Goal: Use online tool/utility: Utilize a website feature to perform a specific function

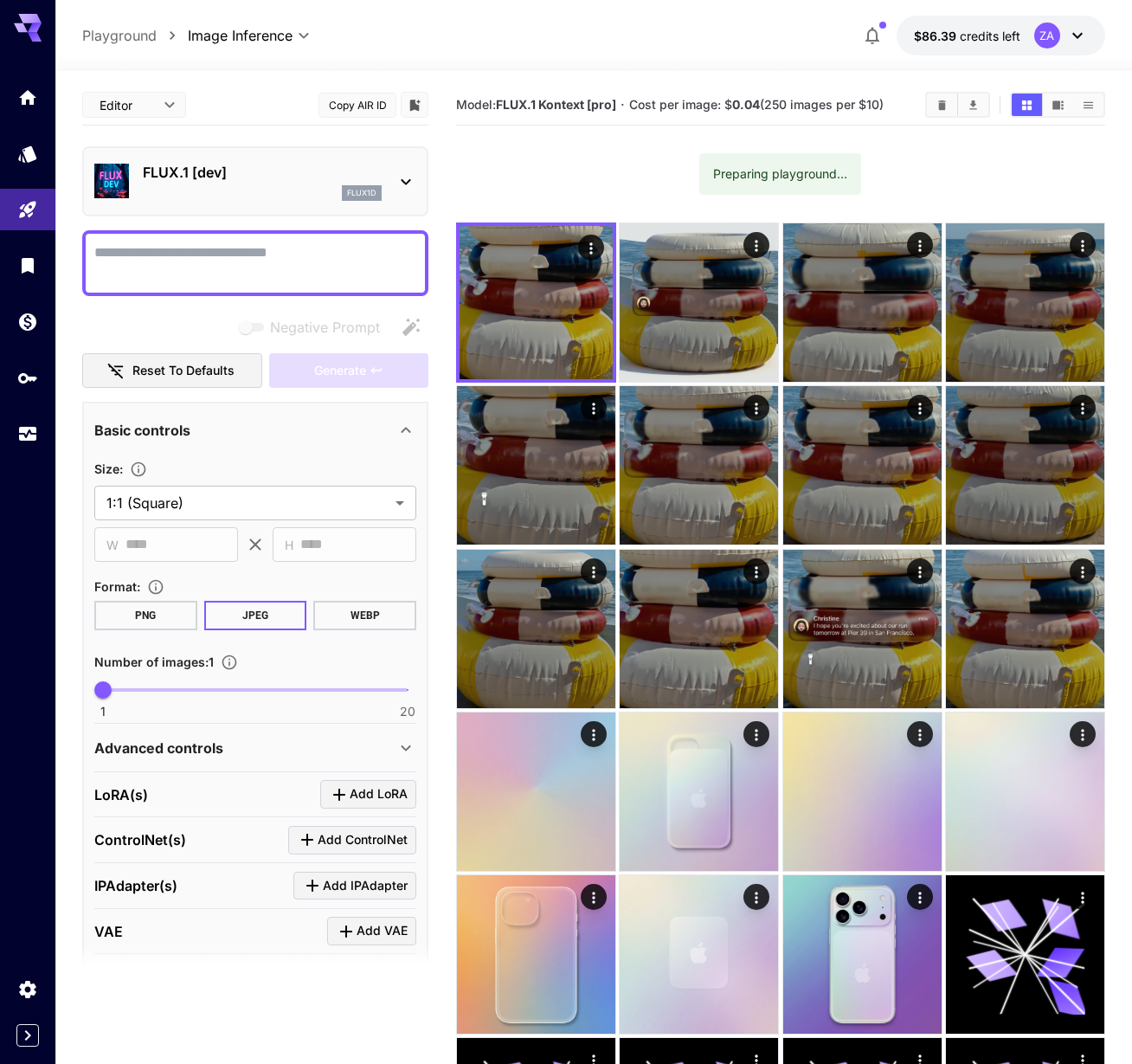
click at [212, 249] on textarea "Negative Prompt" at bounding box center [255, 262] width 322 height 42
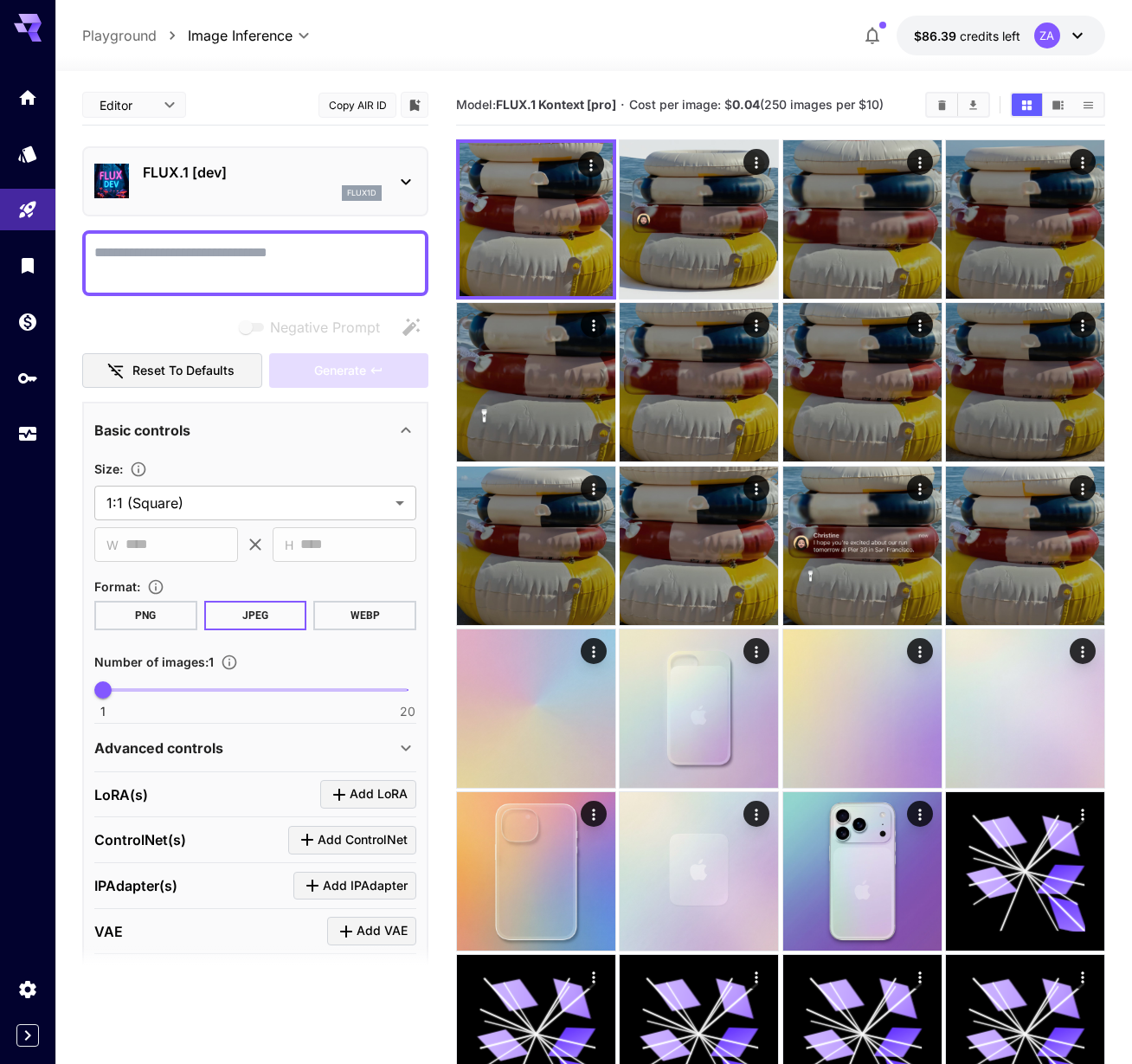
click at [392, 178] on div "FLUX.1 [dev] flux1d" at bounding box center [255, 181] width 322 height 52
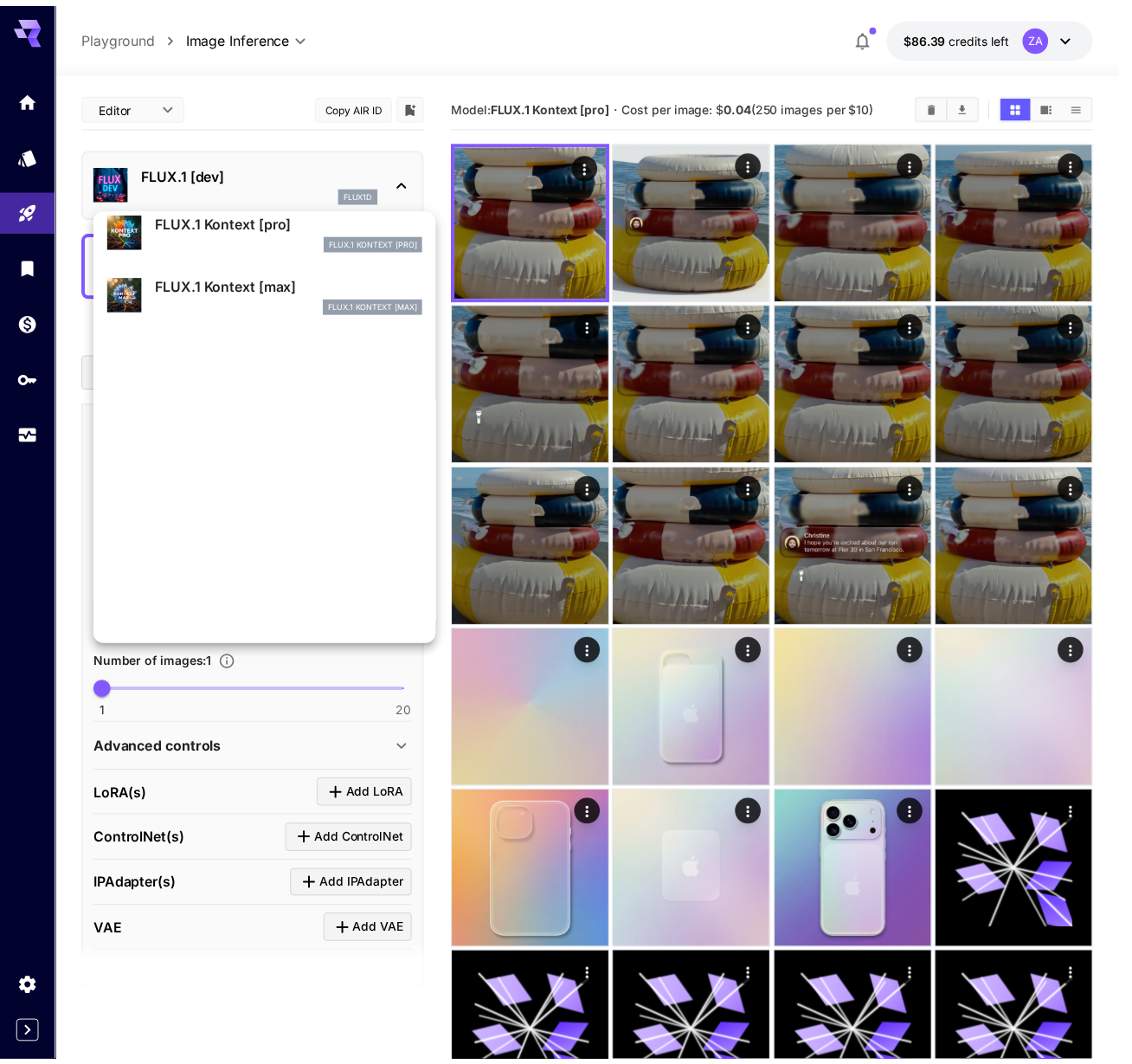
scroll to position [1145, 0]
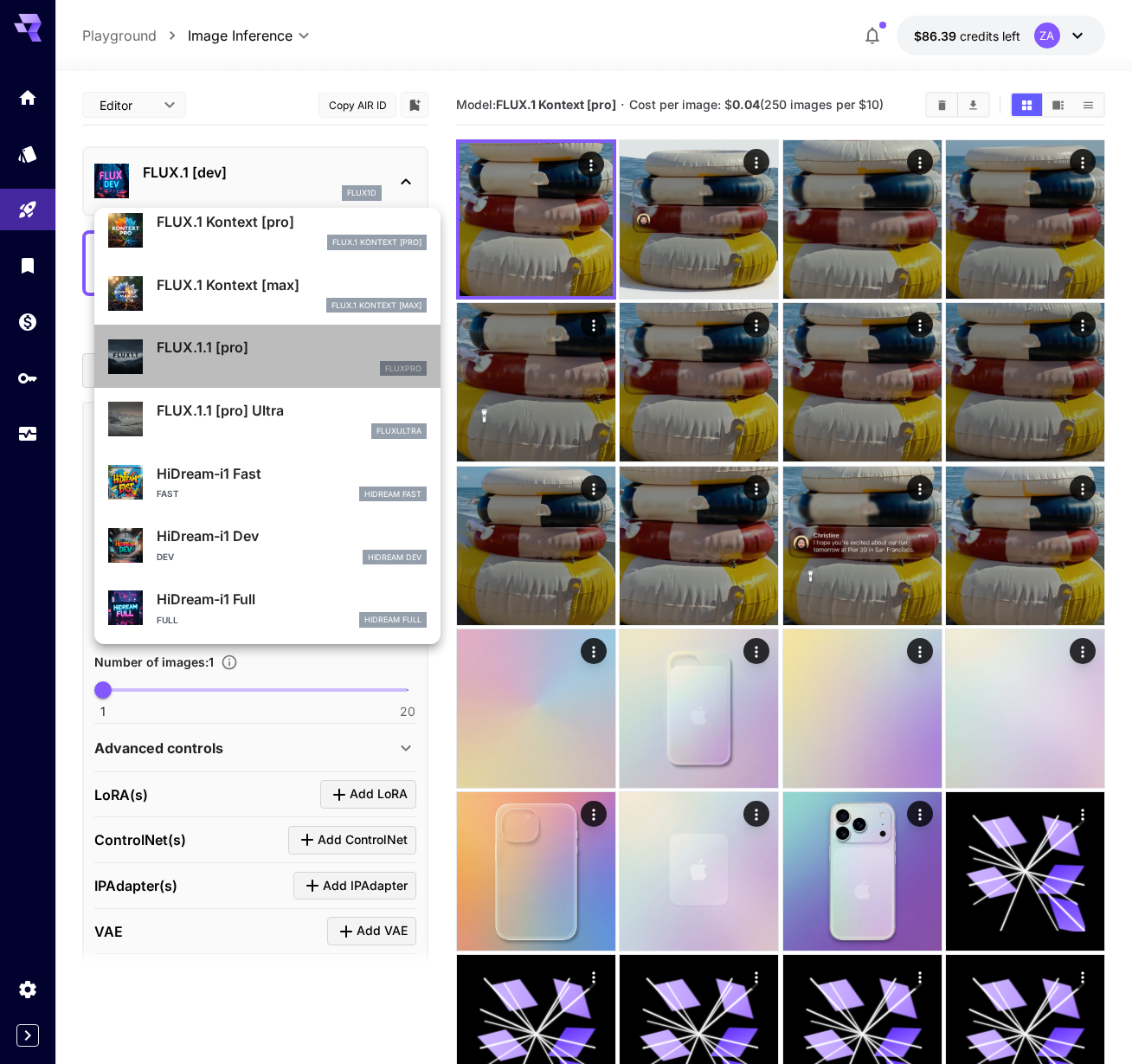
click at [290, 342] on p "FLUX.1.1 [pro]" at bounding box center [292, 346] width 270 height 20
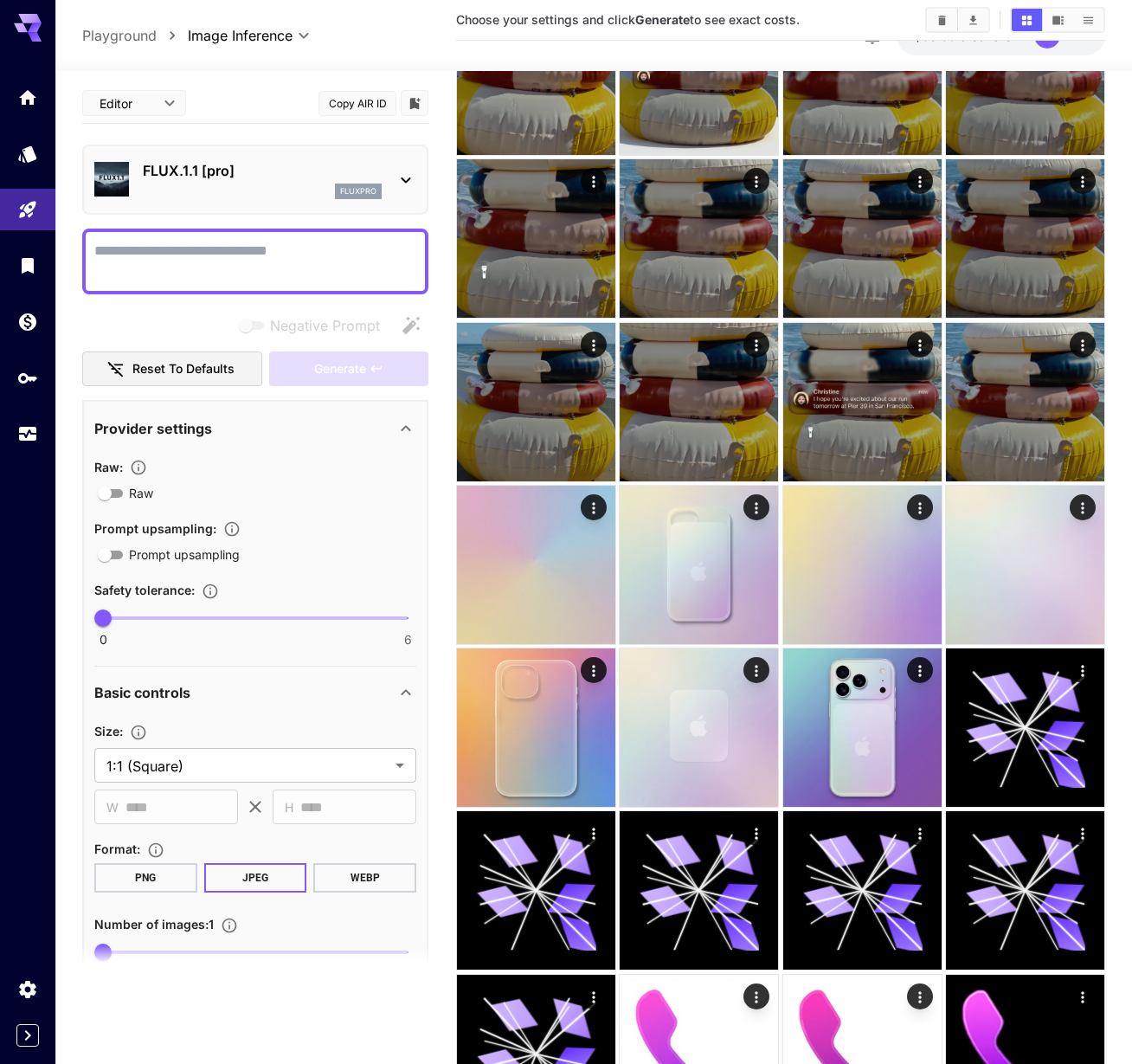
click at [281, 194] on div "fluxpro" at bounding box center [262, 191] width 239 height 16
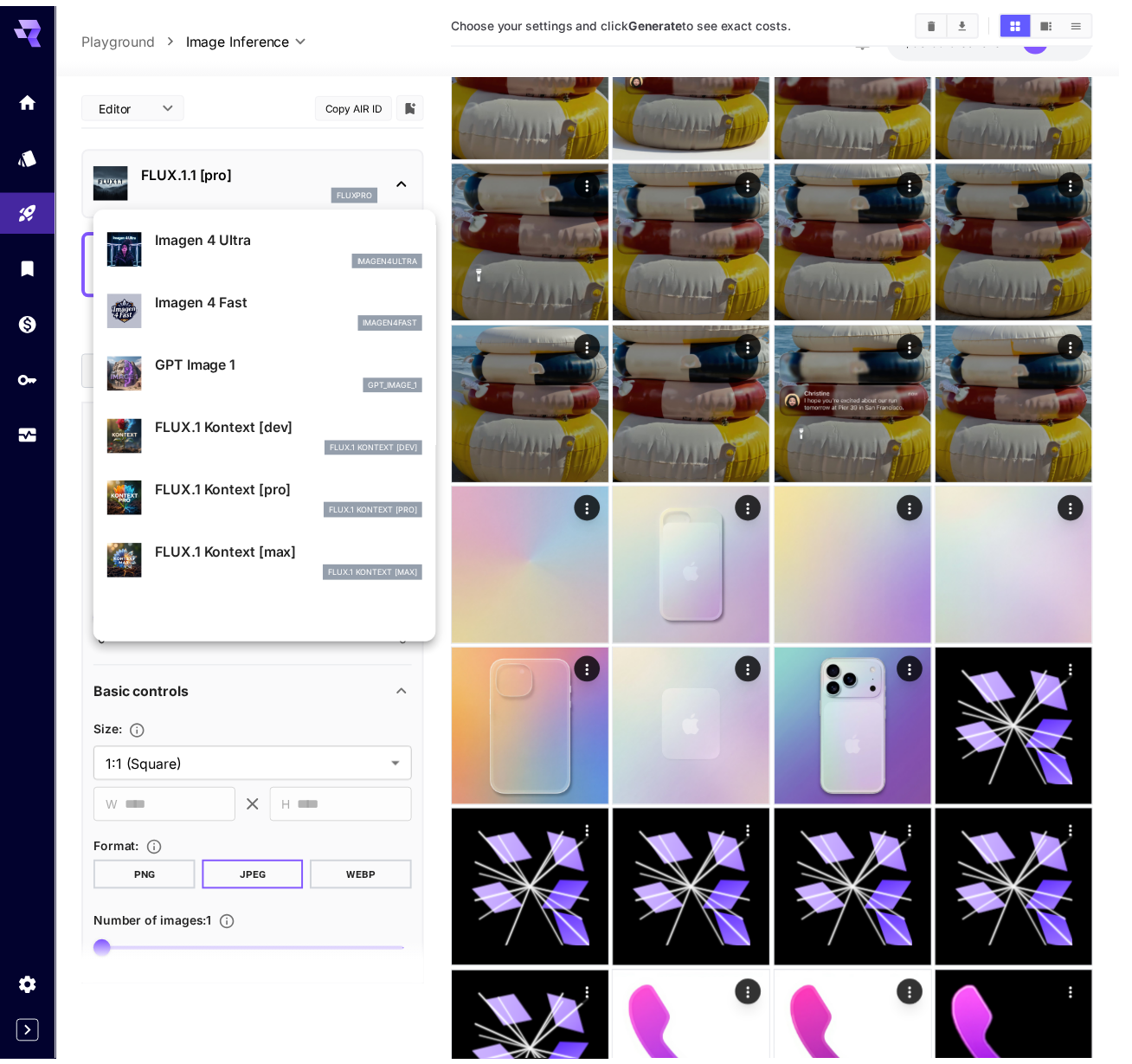
scroll to position [898, 0]
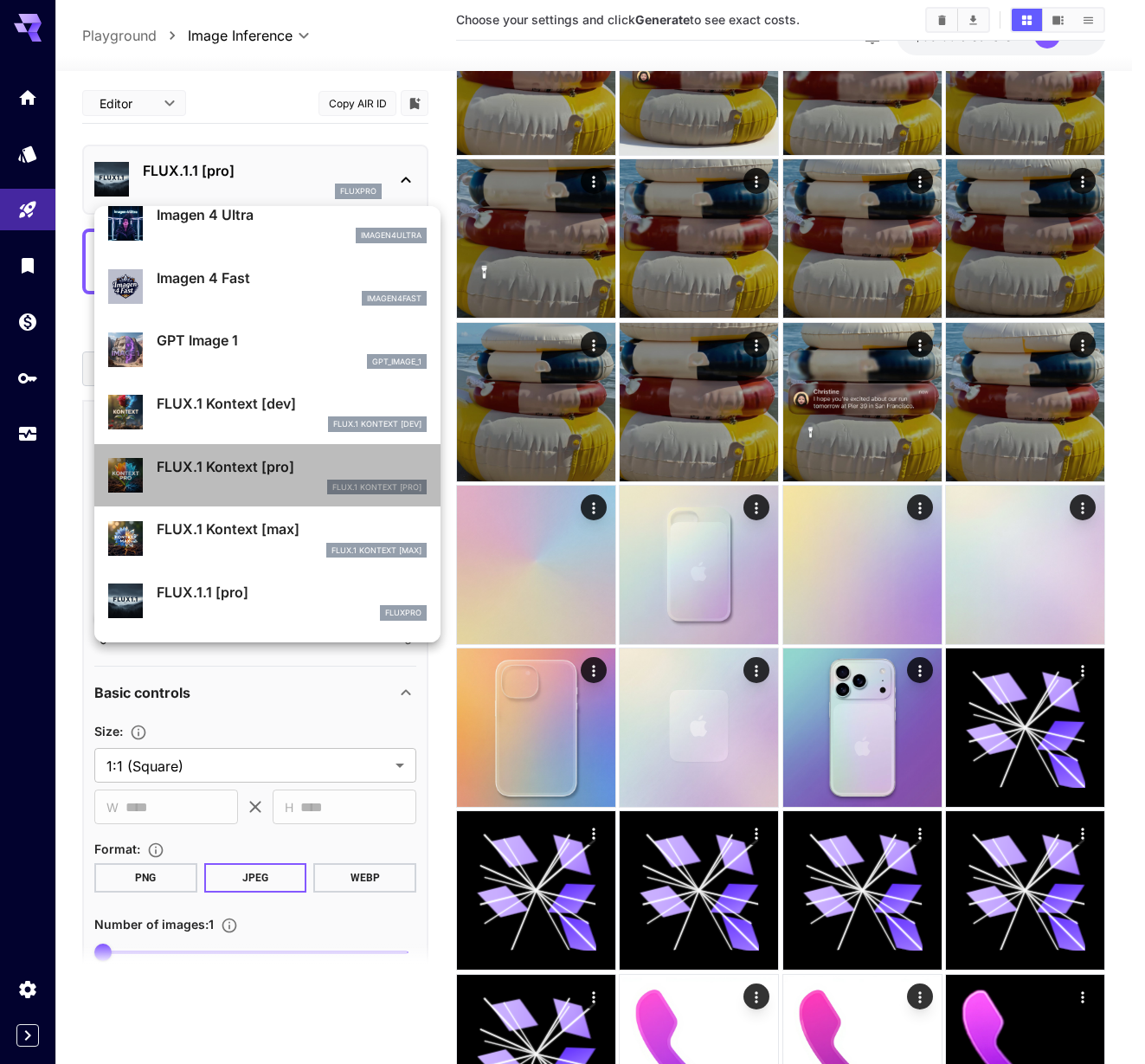
click at [330, 469] on p "FLUX.1 Kontext [pro]" at bounding box center [292, 465] width 270 height 20
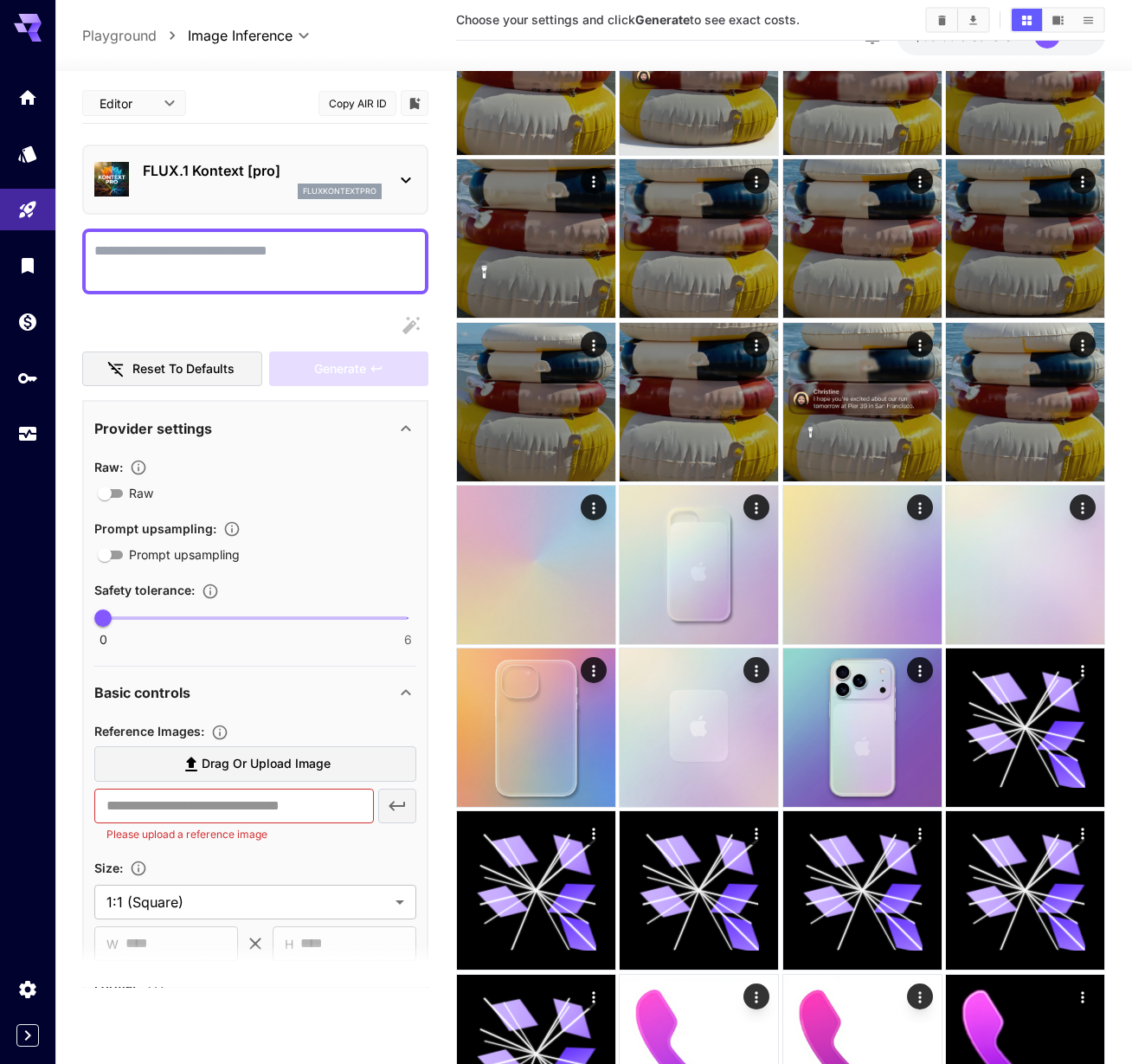
click at [257, 761] on span "Drag or upload image" at bounding box center [266, 764] width 129 height 21
click at [0, 0] on input "Drag or upload image" at bounding box center [0, 0] width 0 height 0
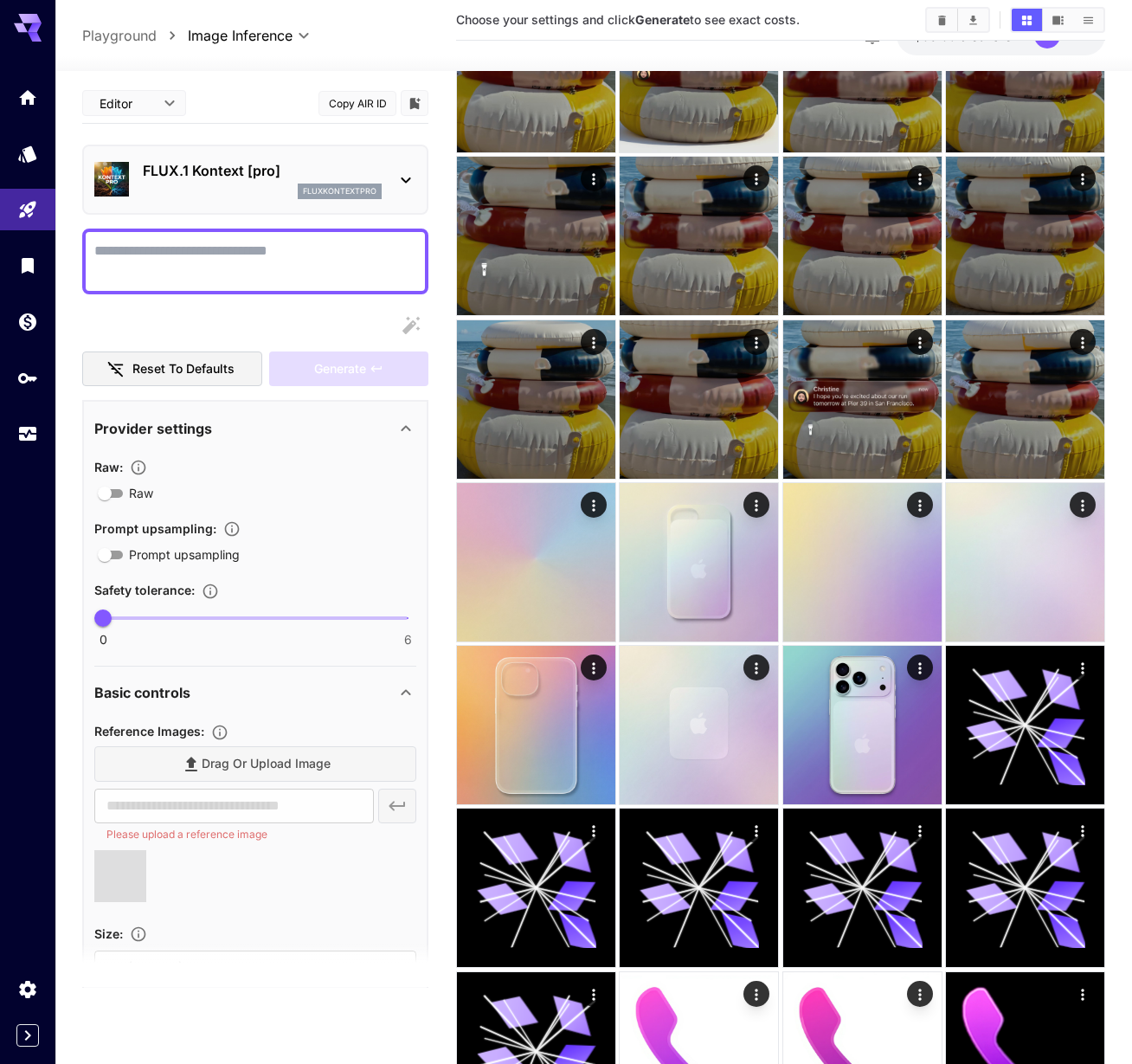
scroll to position [147, 0]
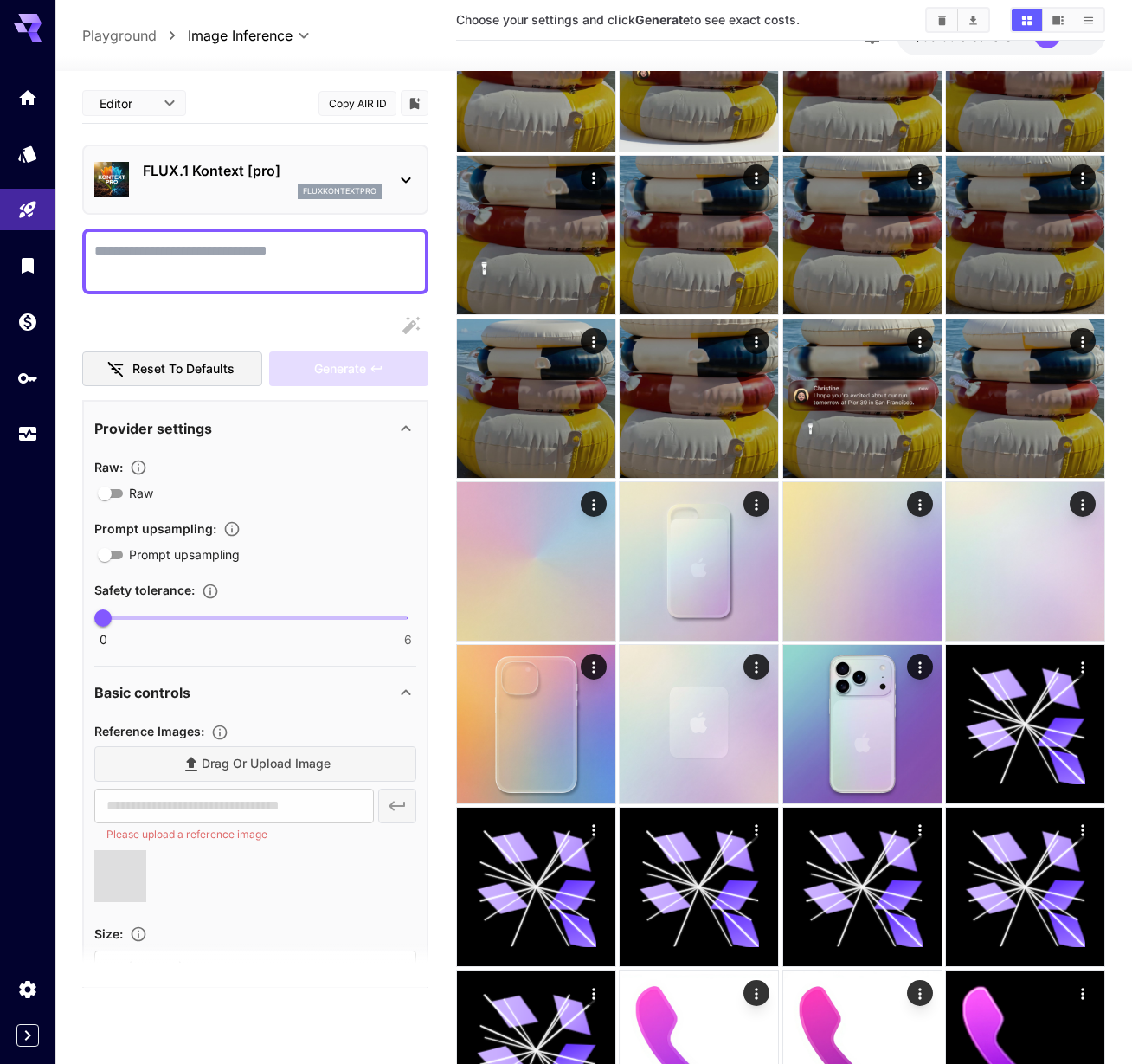
click at [333, 256] on textarea "Raw" at bounding box center [255, 261] width 322 height 42
type input "**********"
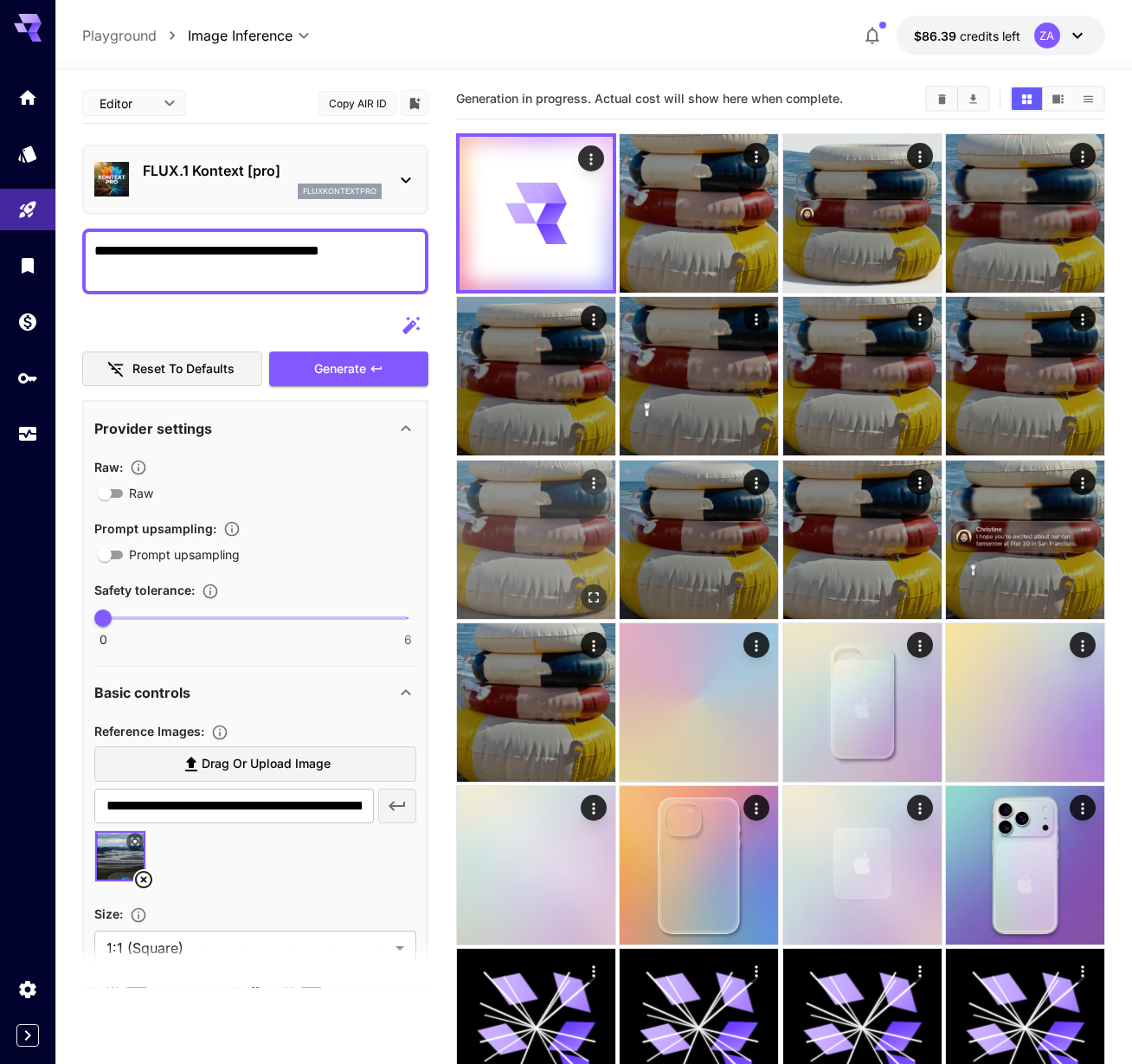
scroll to position [0, 0]
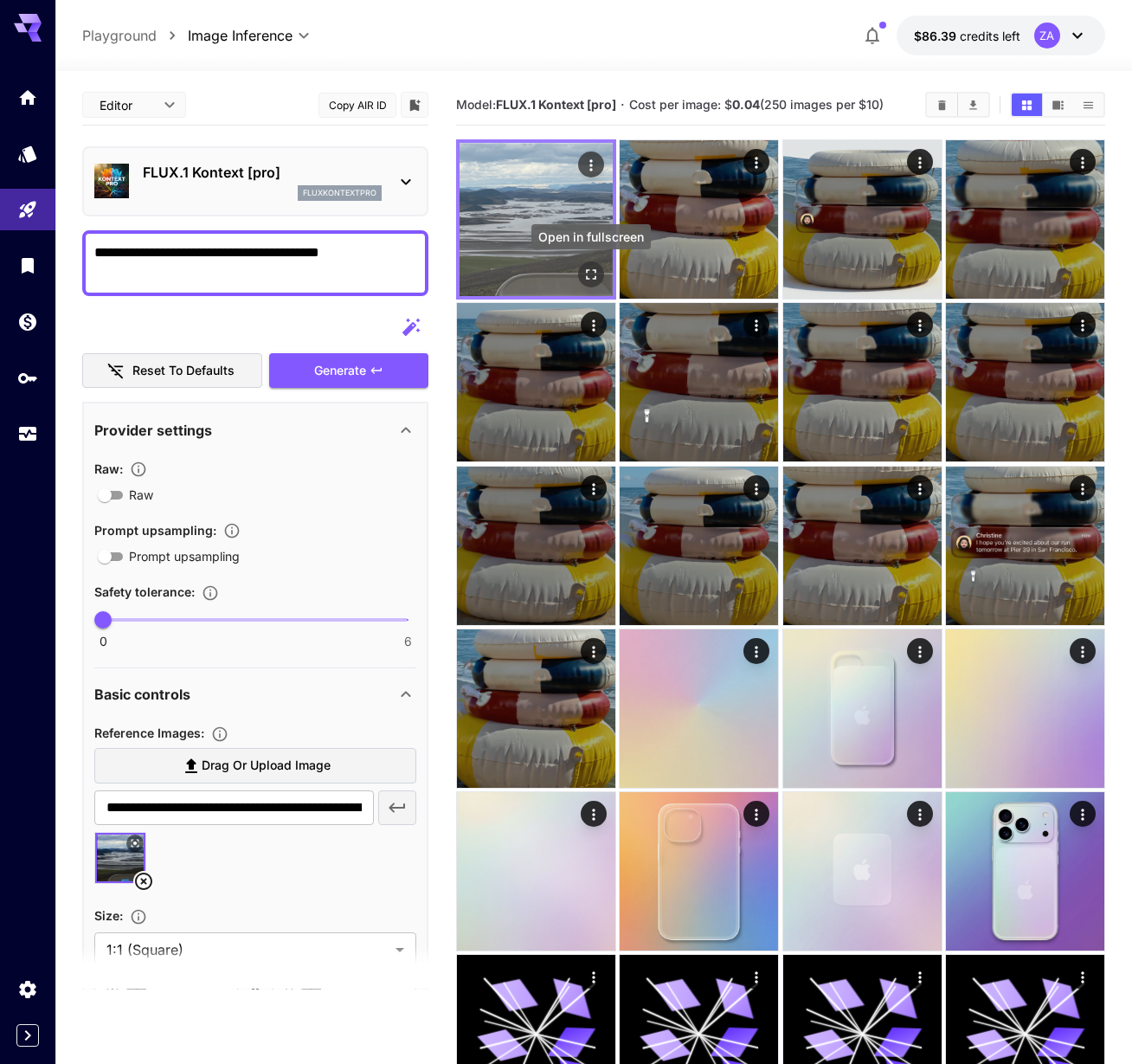
type textarea "**********"
click at [593, 272] on icon "Open in fullscreen" at bounding box center [591, 274] width 17 height 17
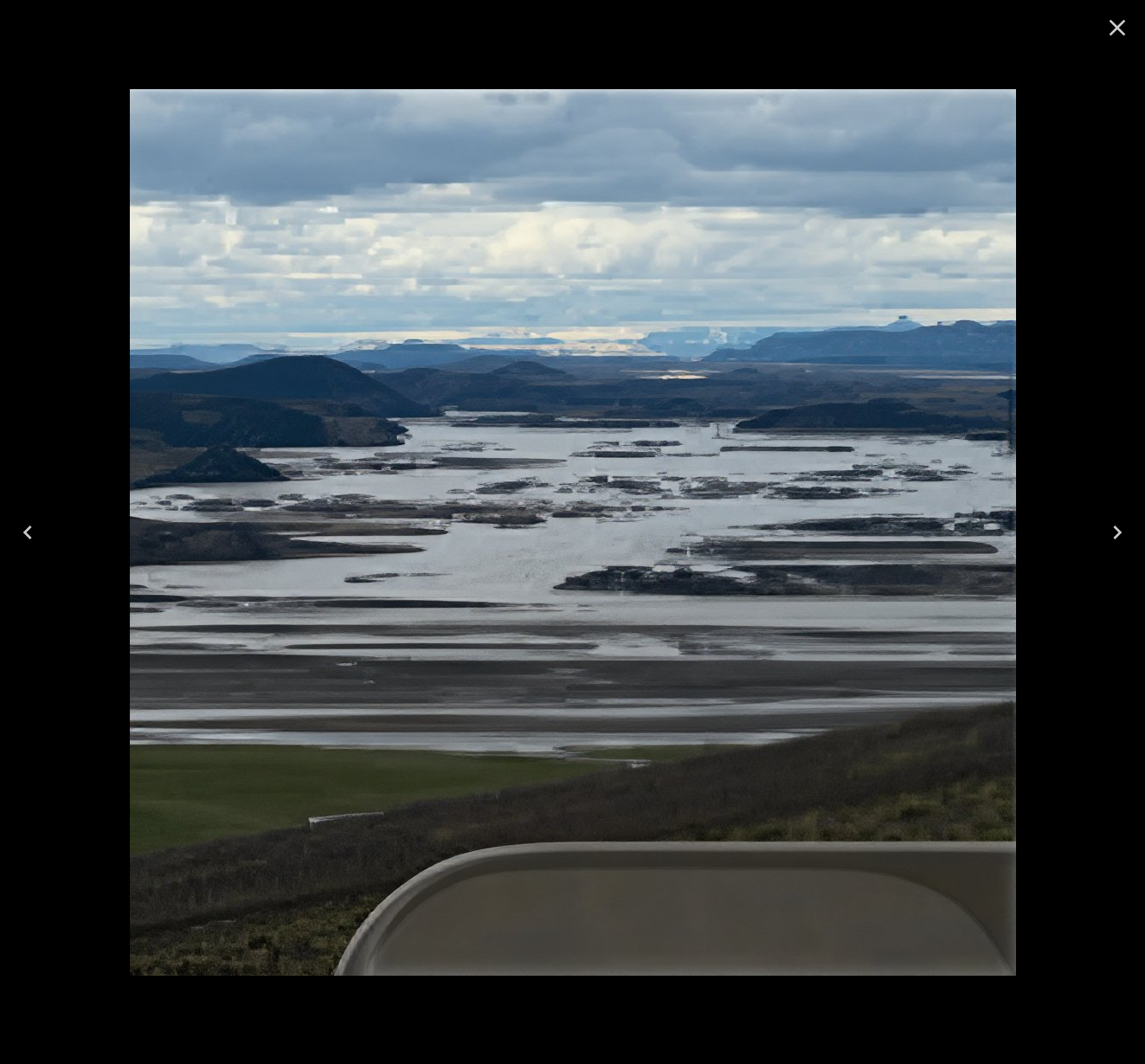
click at [1115, 35] on icon "Close" at bounding box center [1118, 27] width 28 height 28
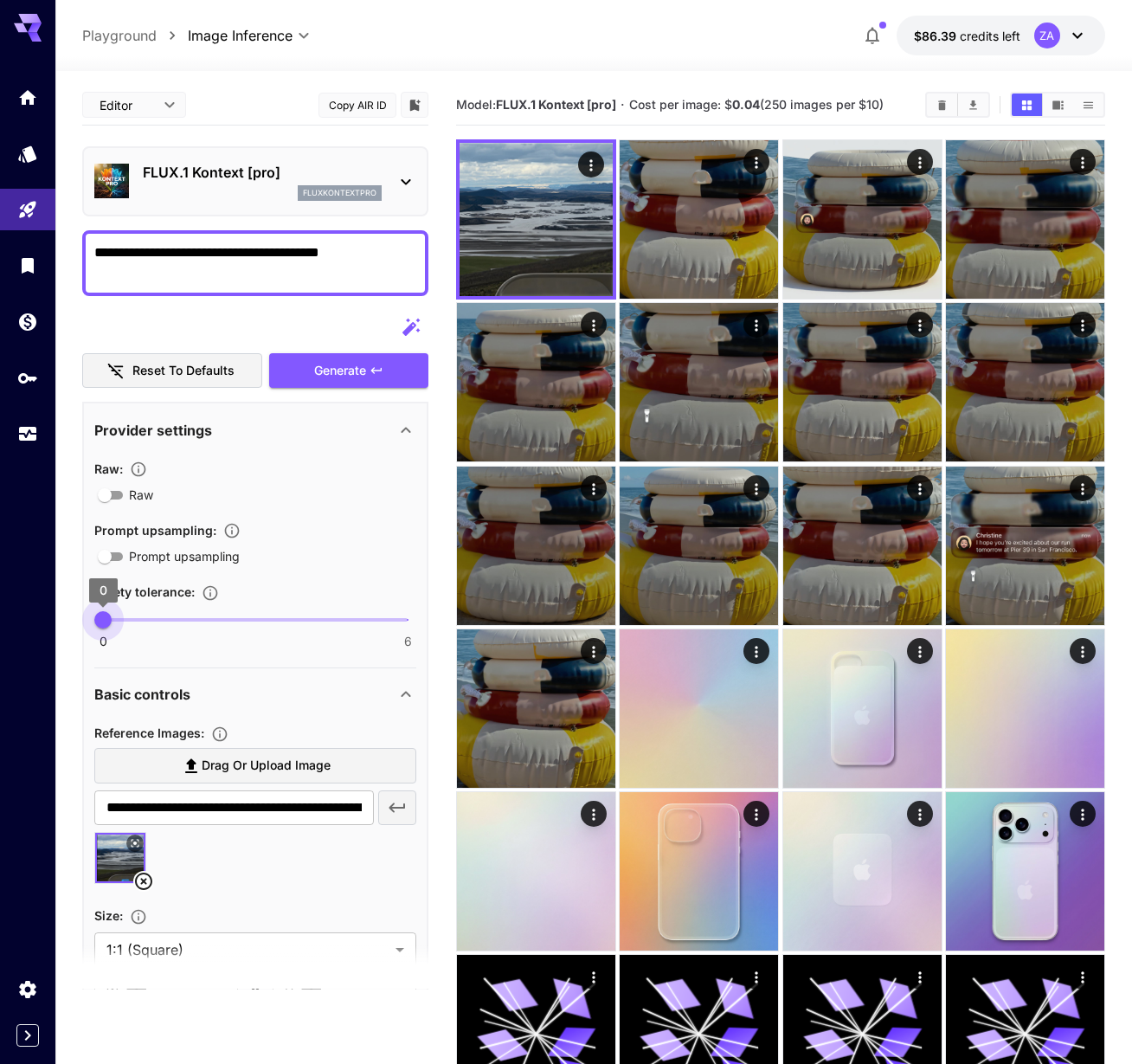
type input "*"
drag, startPoint x: 106, startPoint y: 622, endPoint x: 53, endPoint y: 625, distance: 53.1
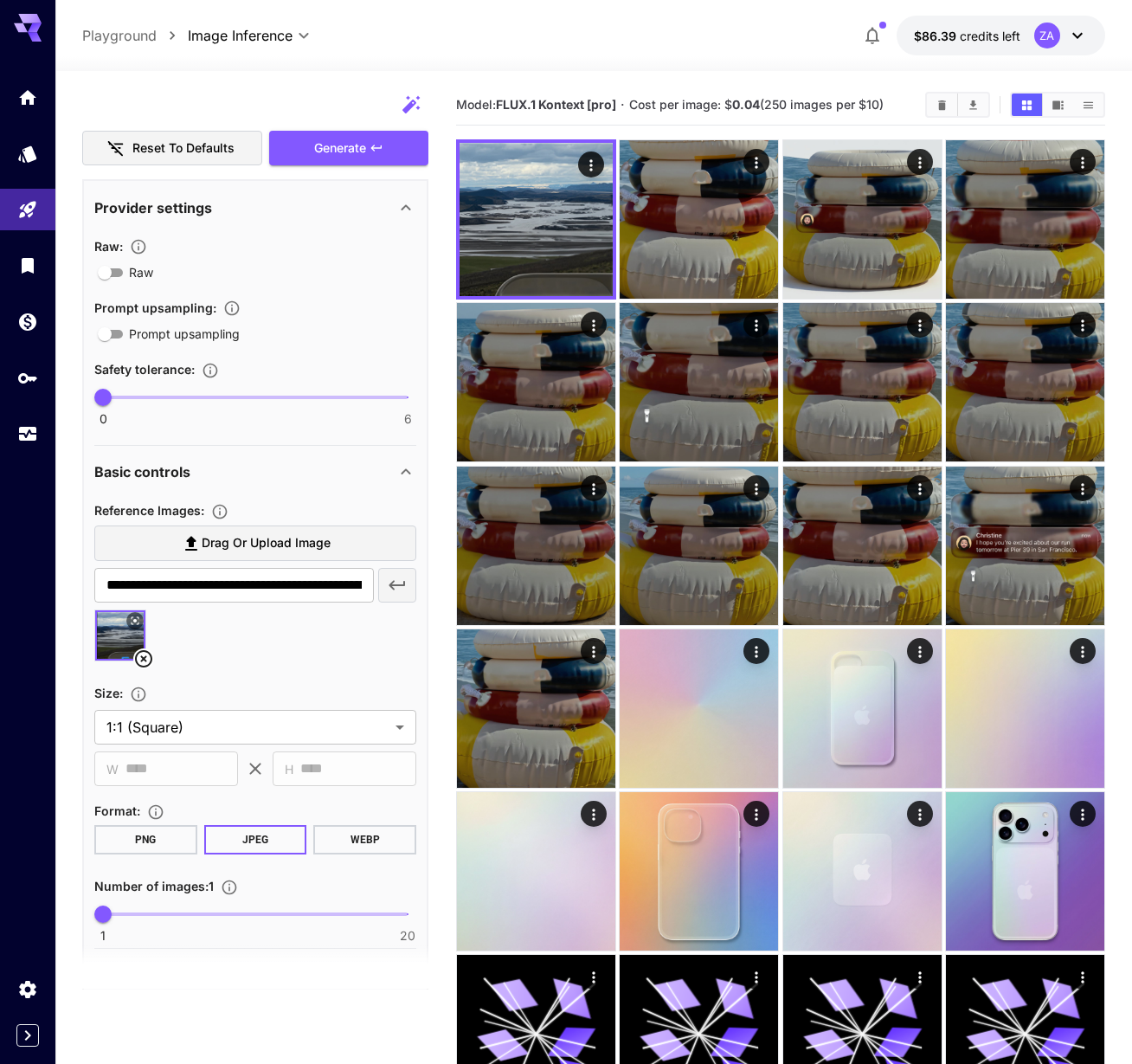
scroll to position [261, 0]
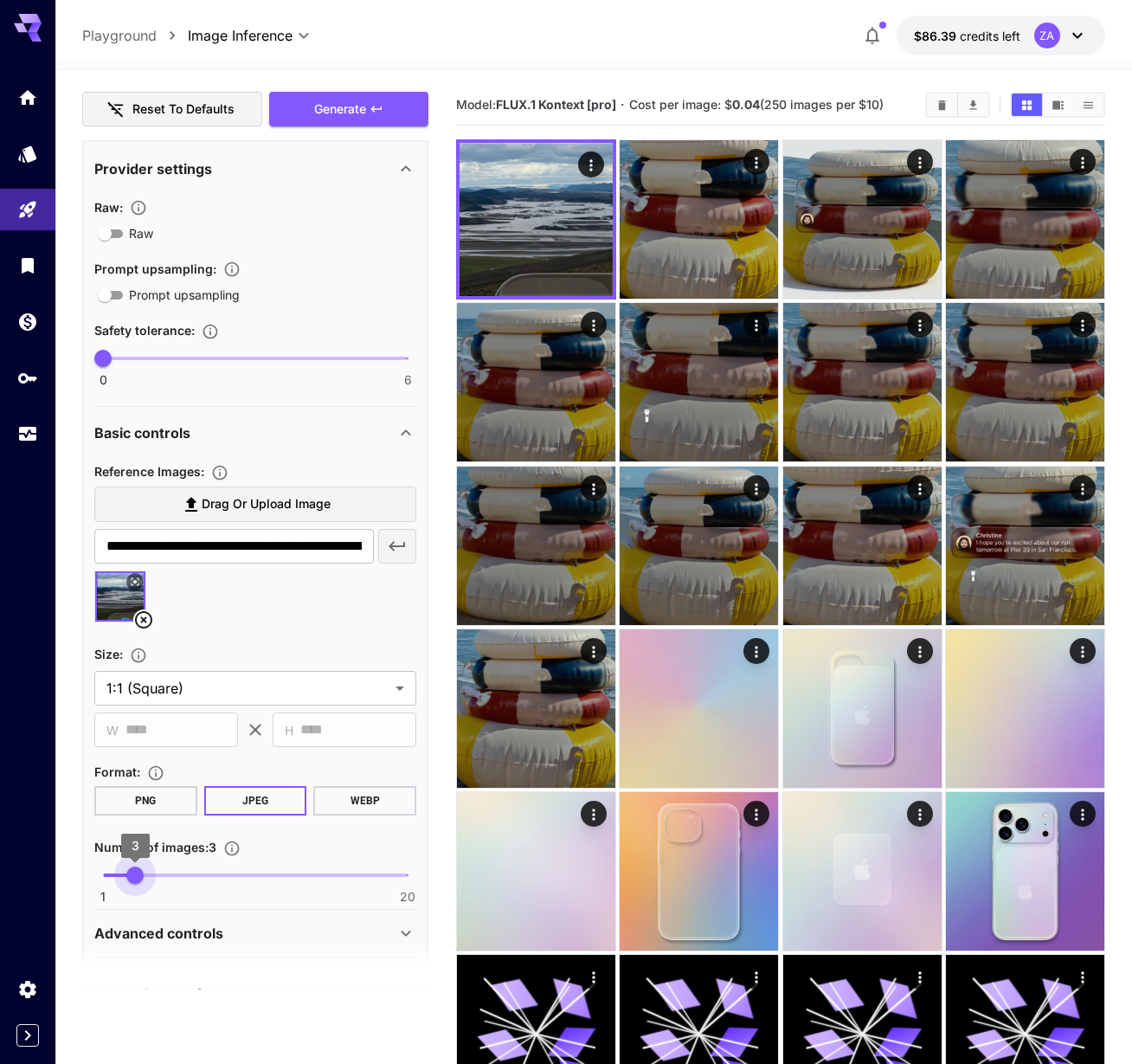
type input "*"
drag, startPoint x: 100, startPoint y: 877, endPoint x: 124, endPoint y: 880, distance: 24.2
click at [124, 880] on span "2" at bounding box center [120, 875] width 17 height 17
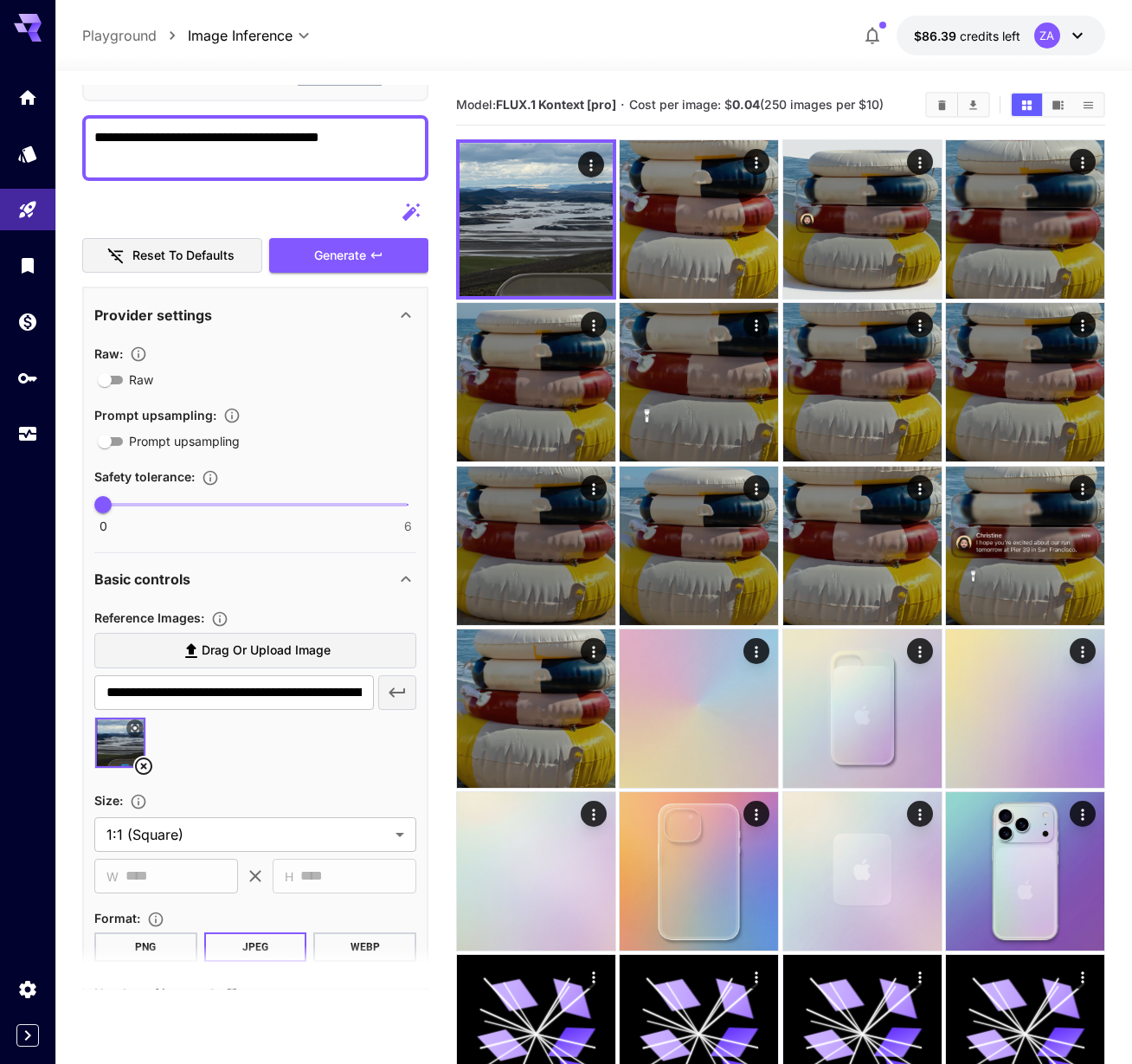
scroll to position [99, 0]
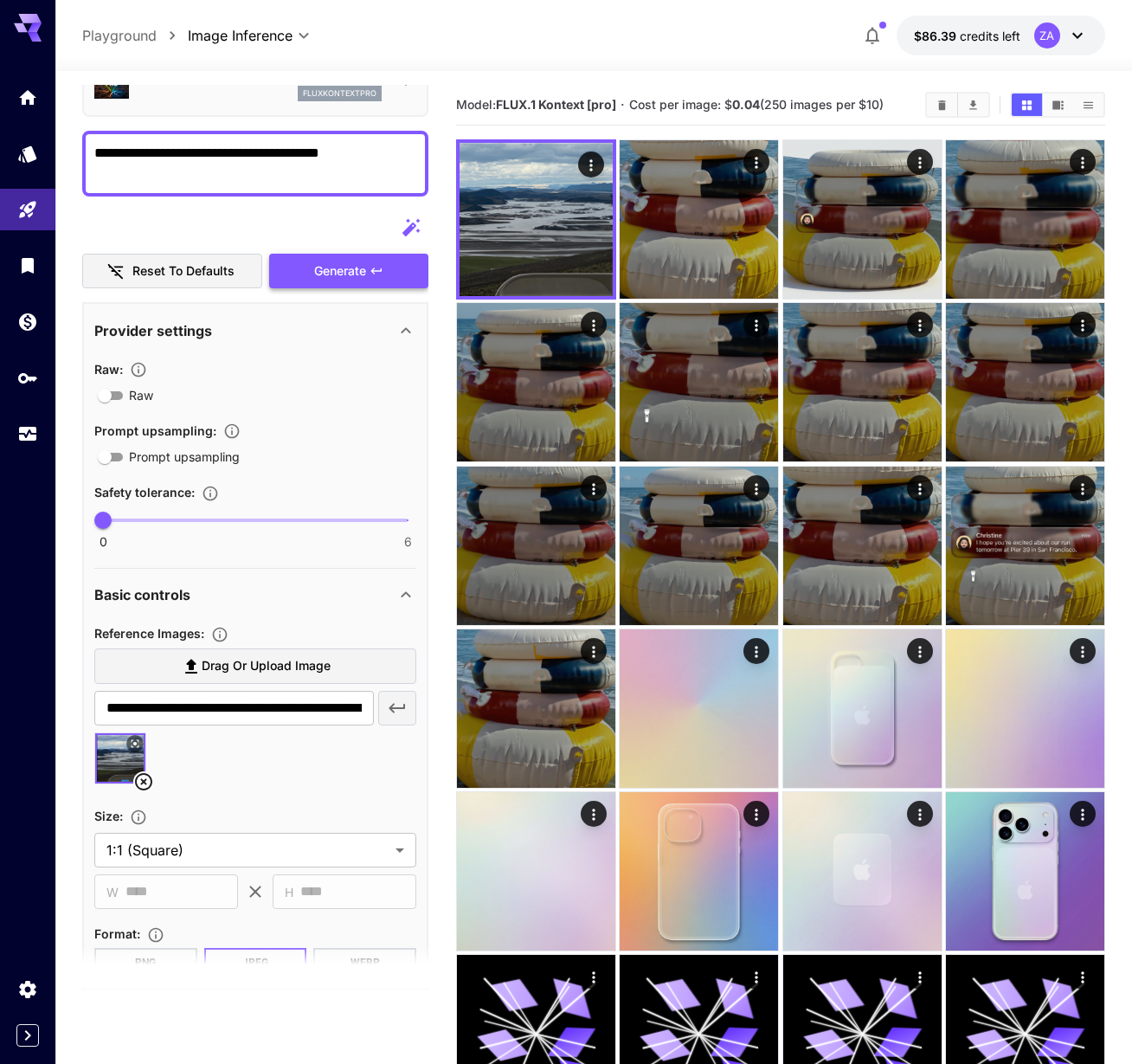
click at [331, 267] on span "Generate" at bounding box center [339, 271] width 51 height 21
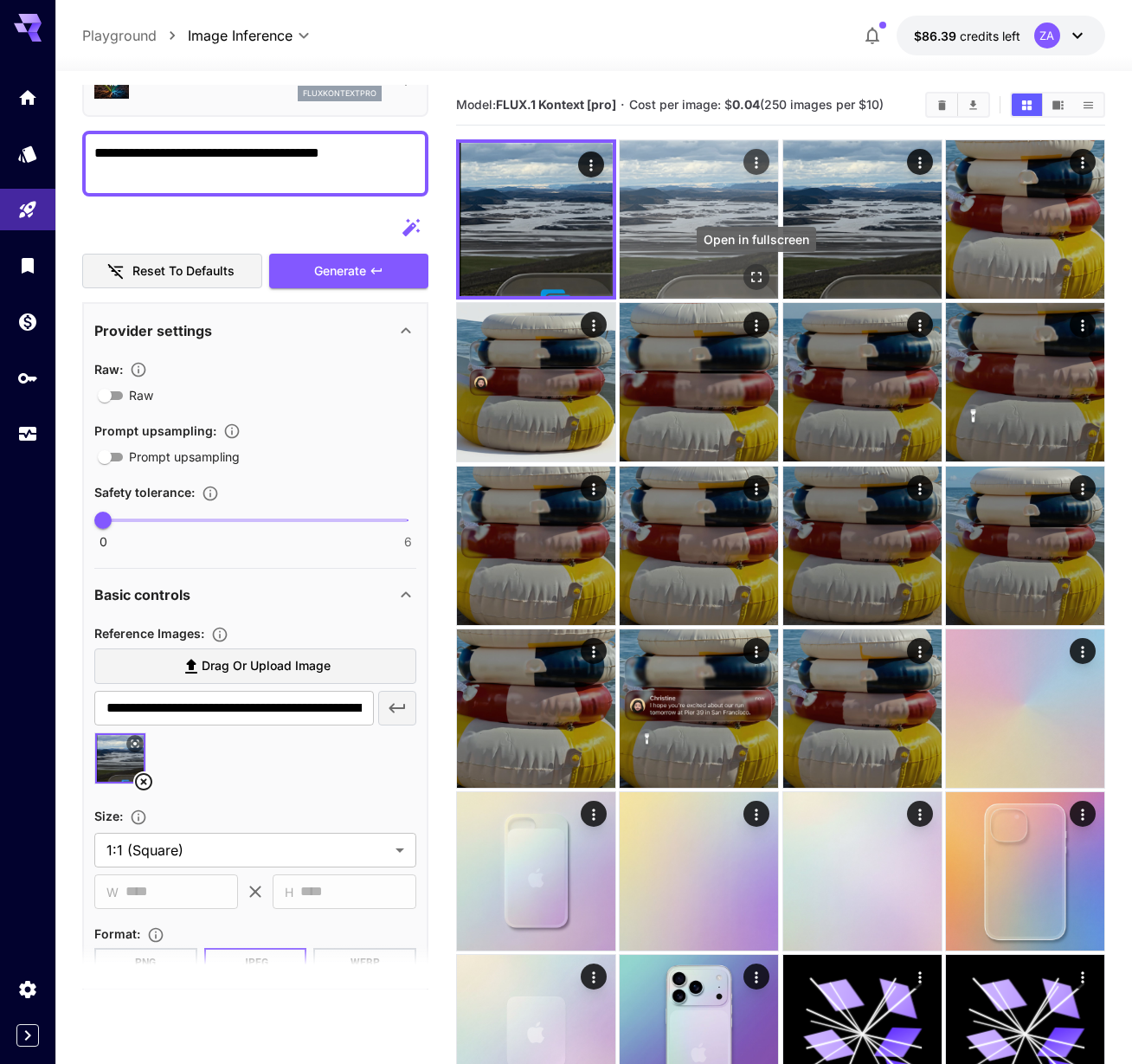
click at [758, 276] on icon "Open in fullscreen" at bounding box center [757, 277] width 17 height 17
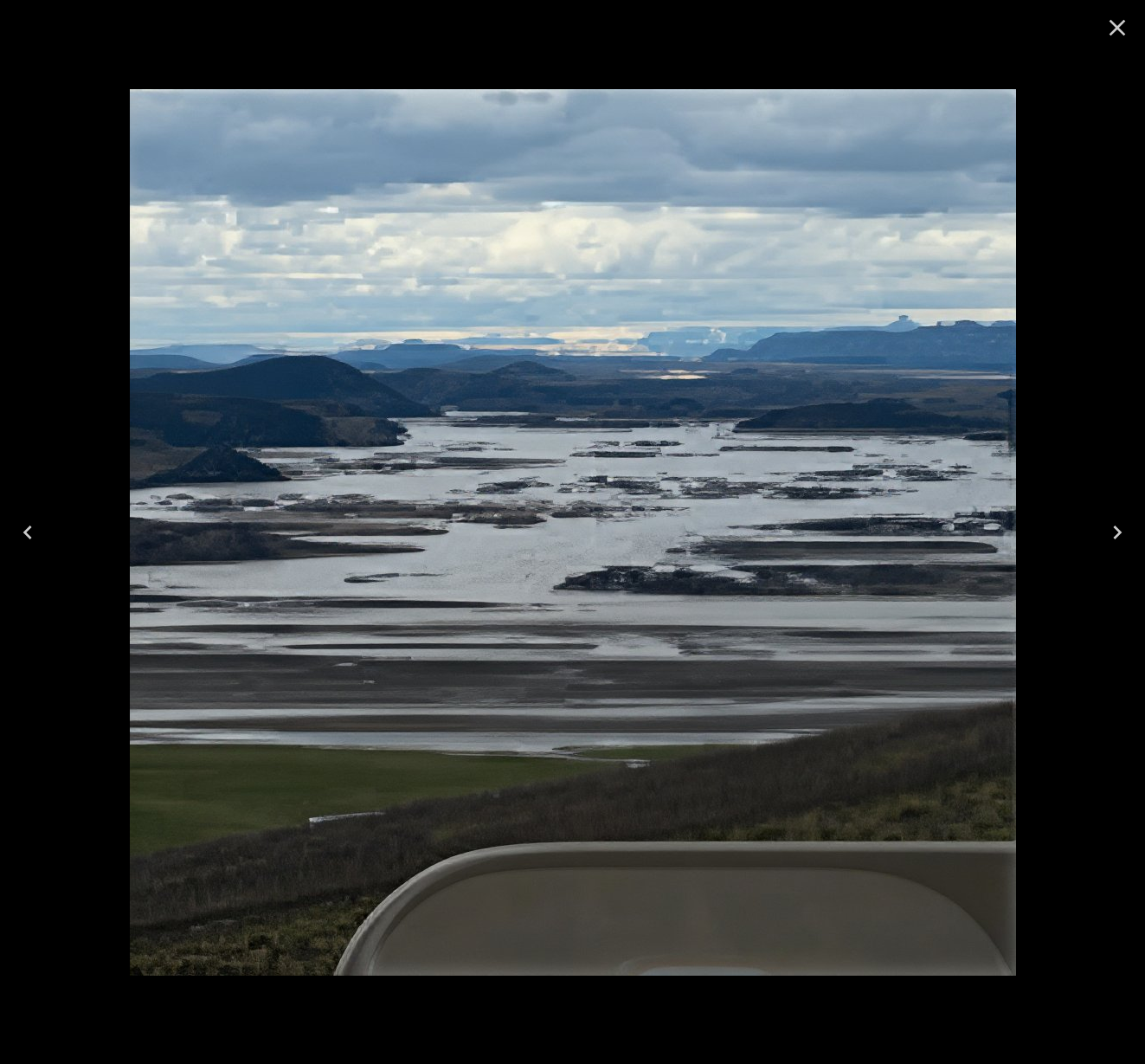
click at [1104, 28] on icon "Close" at bounding box center [1118, 27] width 28 height 28
